Goal: Task Accomplishment & Management: Manage account settings

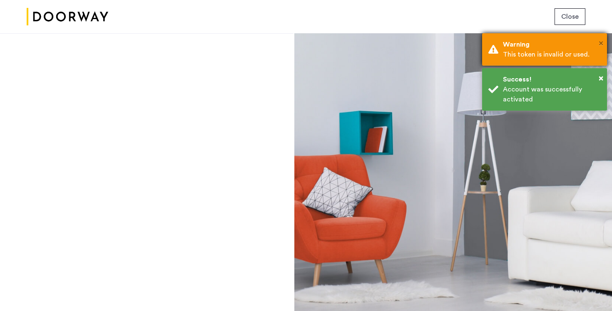
click at [599, 40] on span "×" at bounding box center [600, 43] width 5 height 8
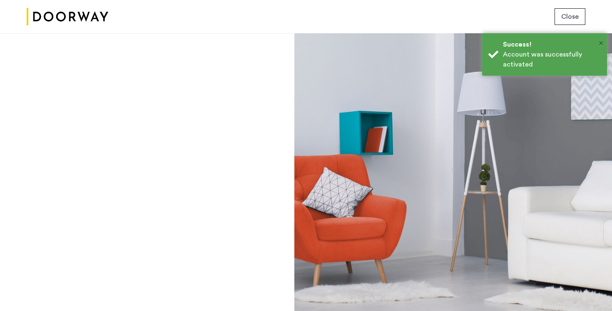
click at [599, 40] on span "×" at bounding box center [600, 43] width 5 height 8
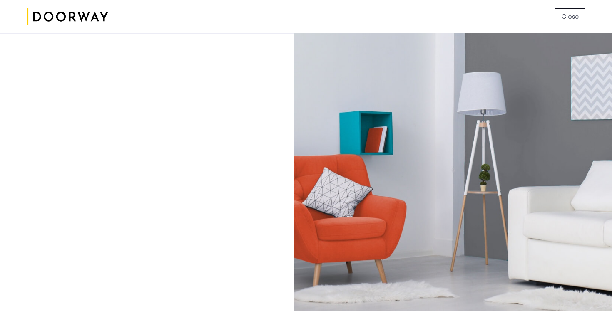
click at [568, 19] on span "Close" at bounding box center [569, 17] width 17 height 10
